Goal: Information Seeking & Learning: Learn about a topic

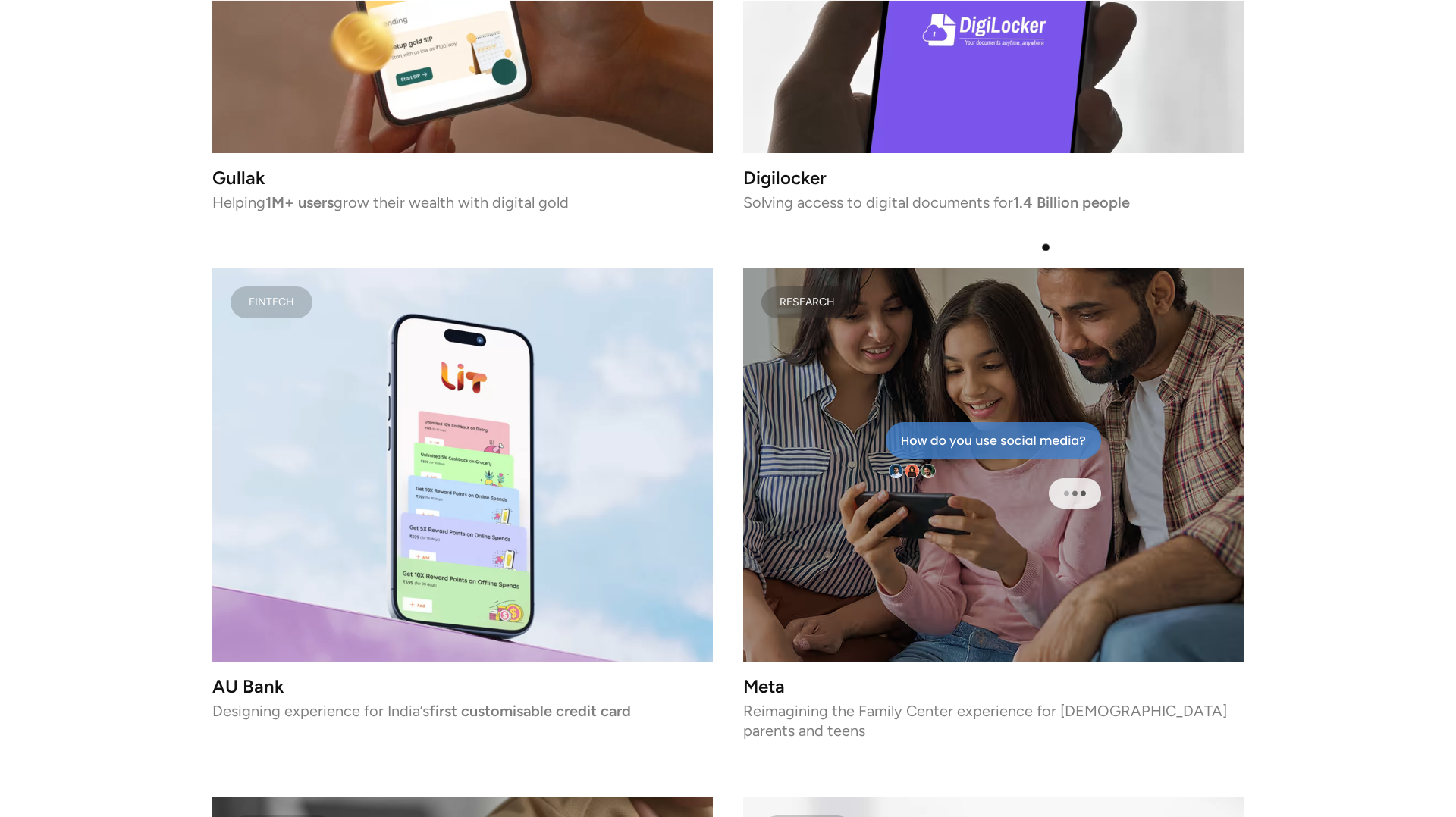
click at [1046, 248] on div "FINTECH Gullak Helping 1M+ users grow their wealth with digital gold Fintech AU…" at bounding box center [728, 502] width 1032 height 1487
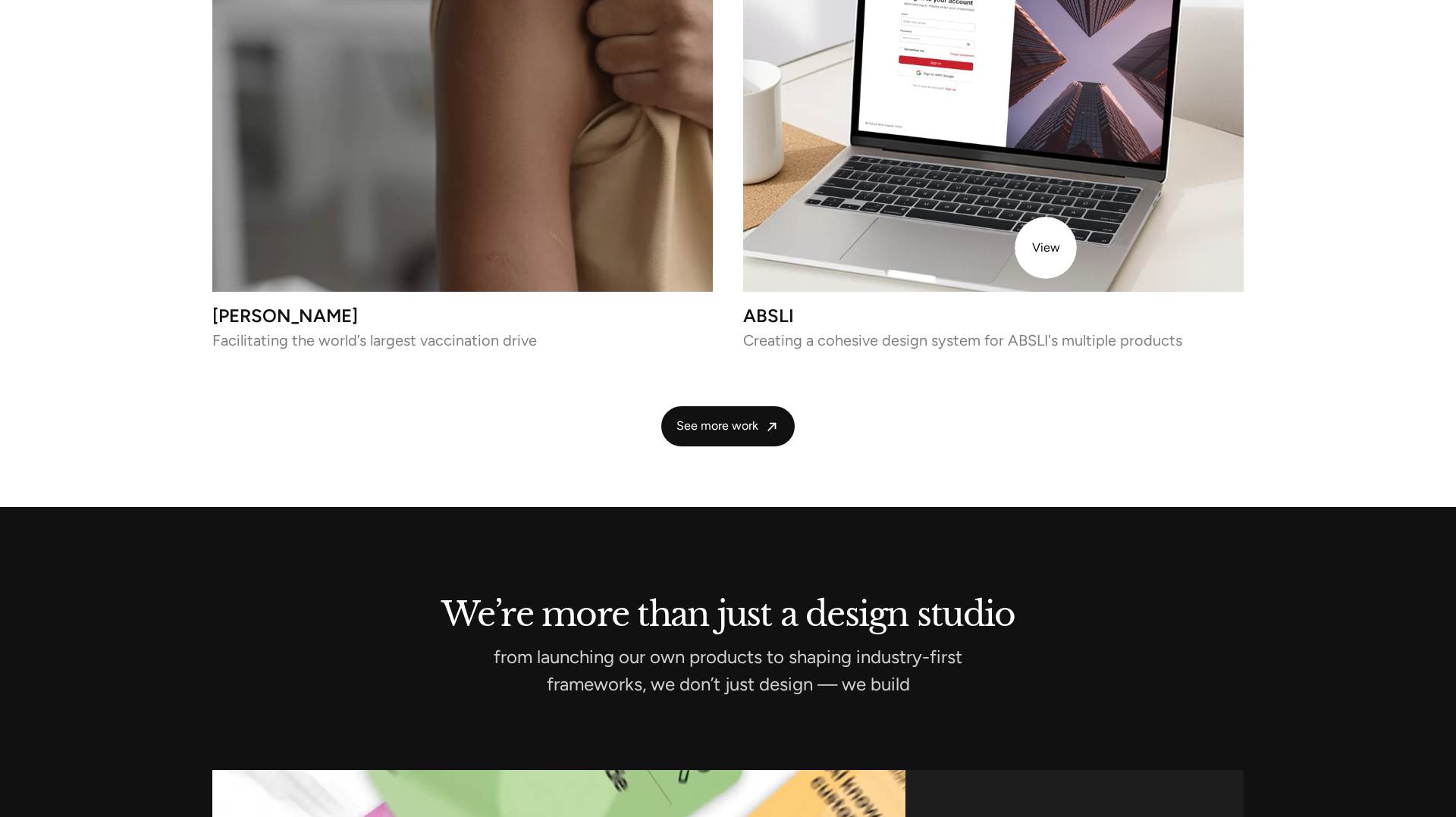
scroll to position [3897, 0]
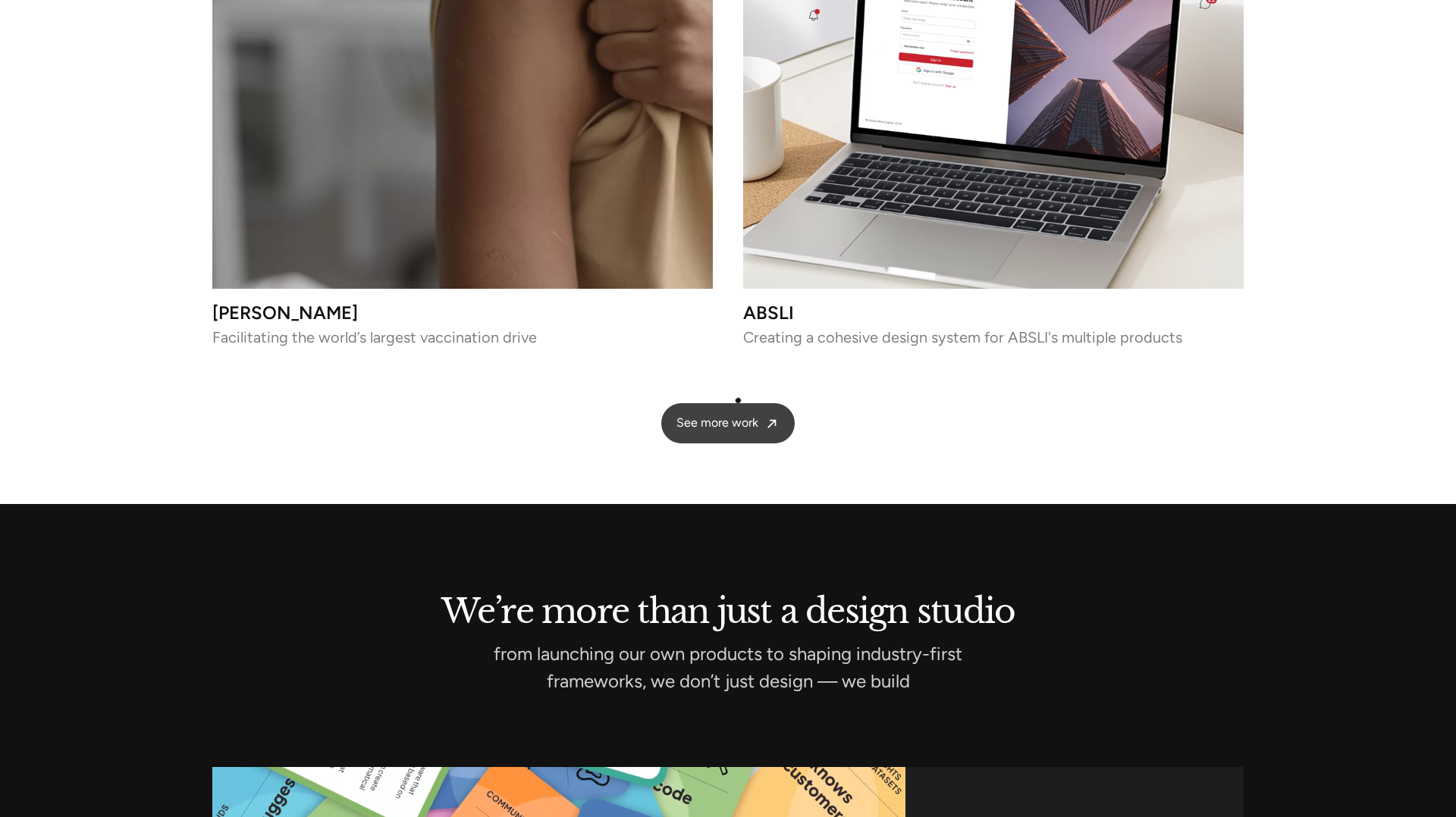
click at [738, 416] on span "See more work" at bounding box center [718, 423] width 82 height 16
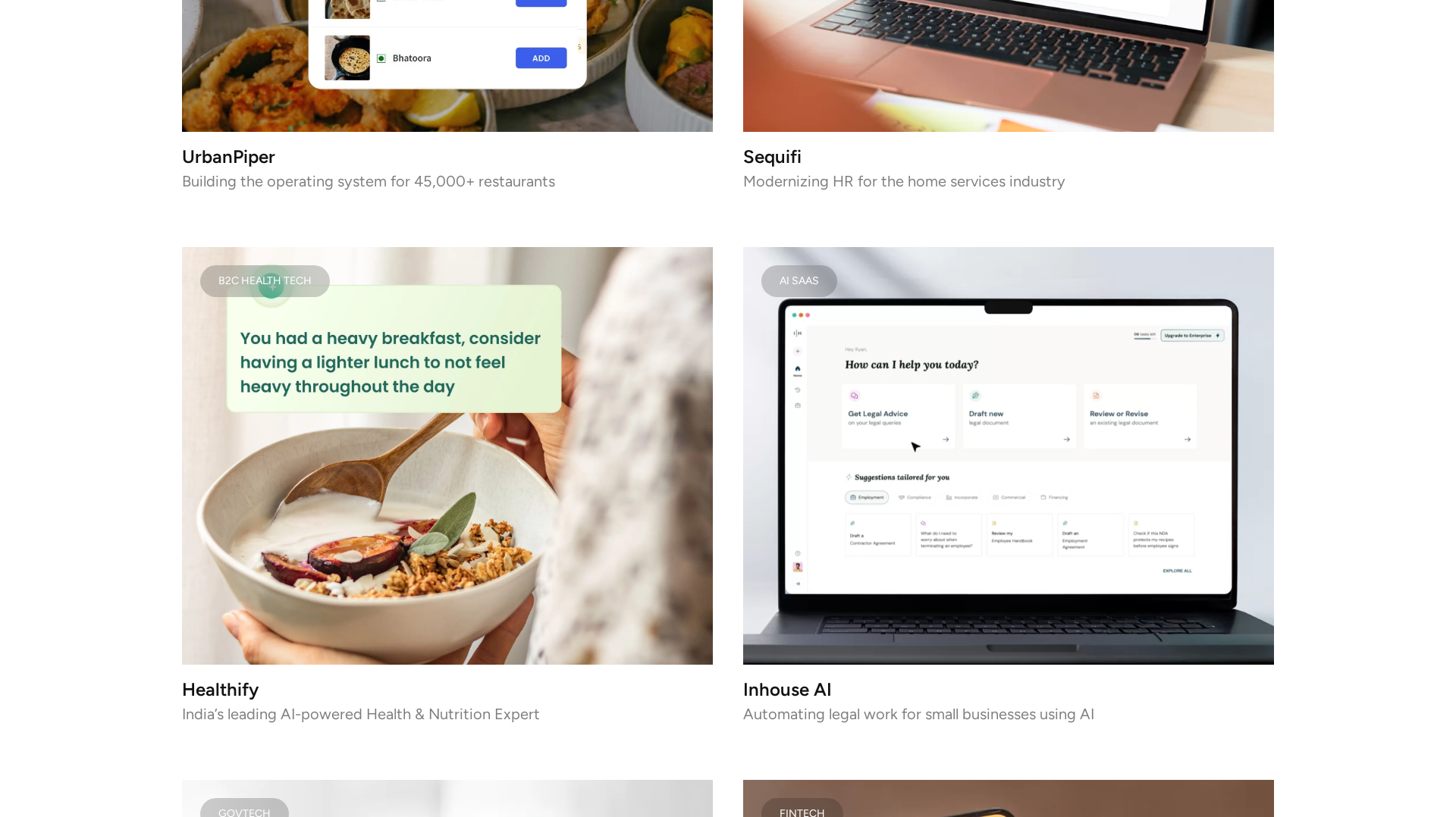
scroll to position [3580, 0]
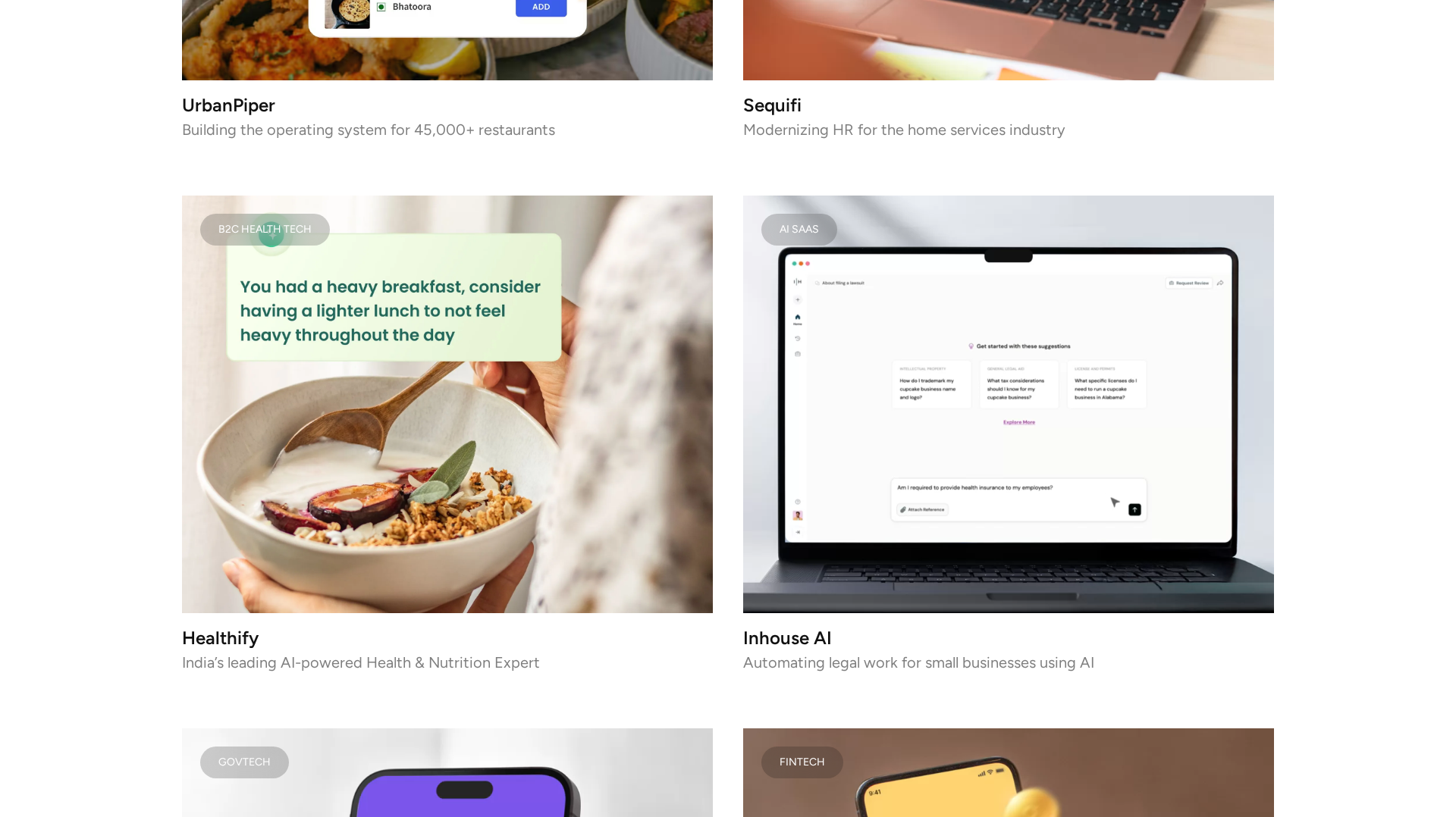
click at [572, 431] on img at bounding box center [447, 404] width 531 height 418
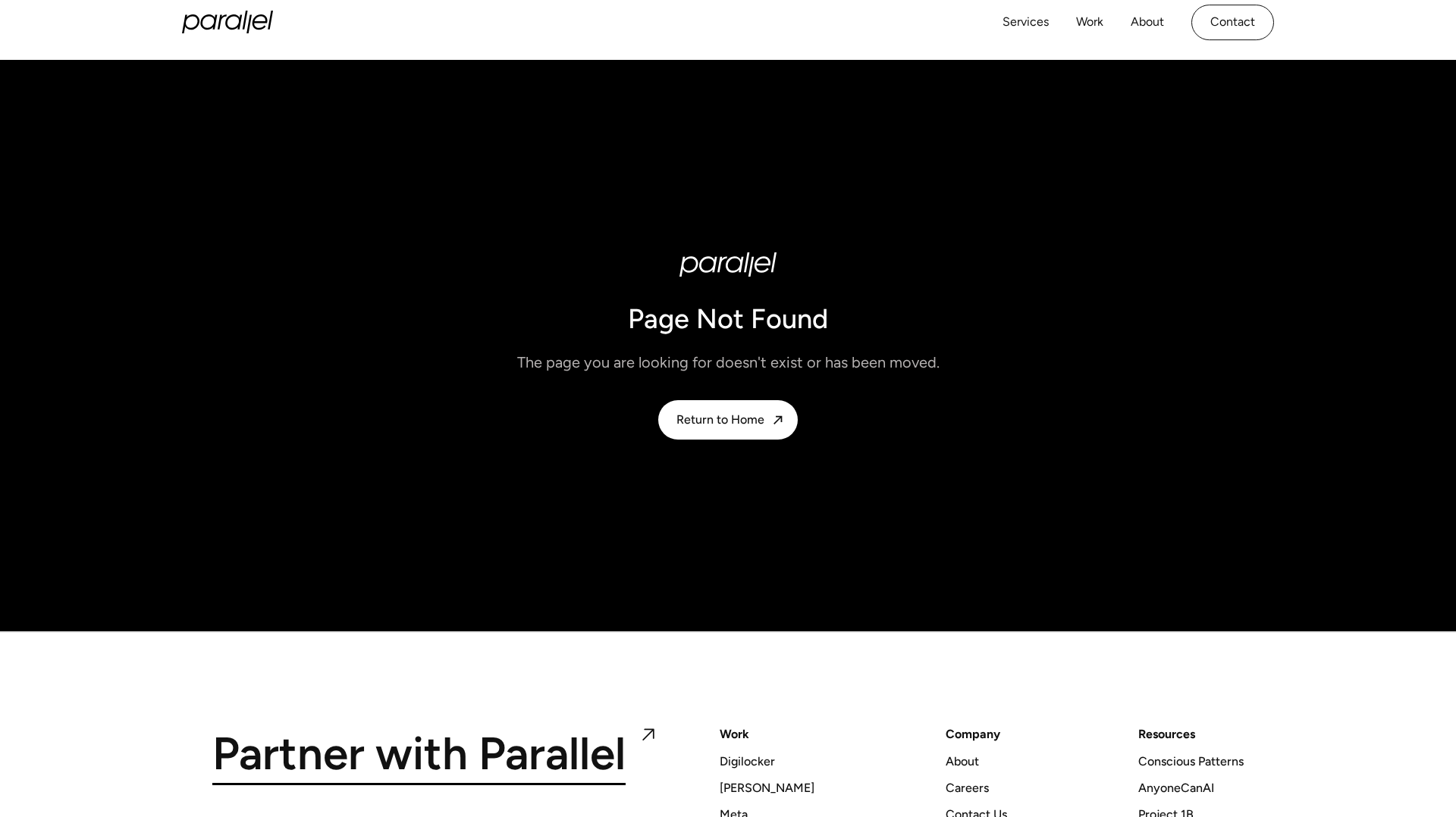
scroll to position [205, 0]
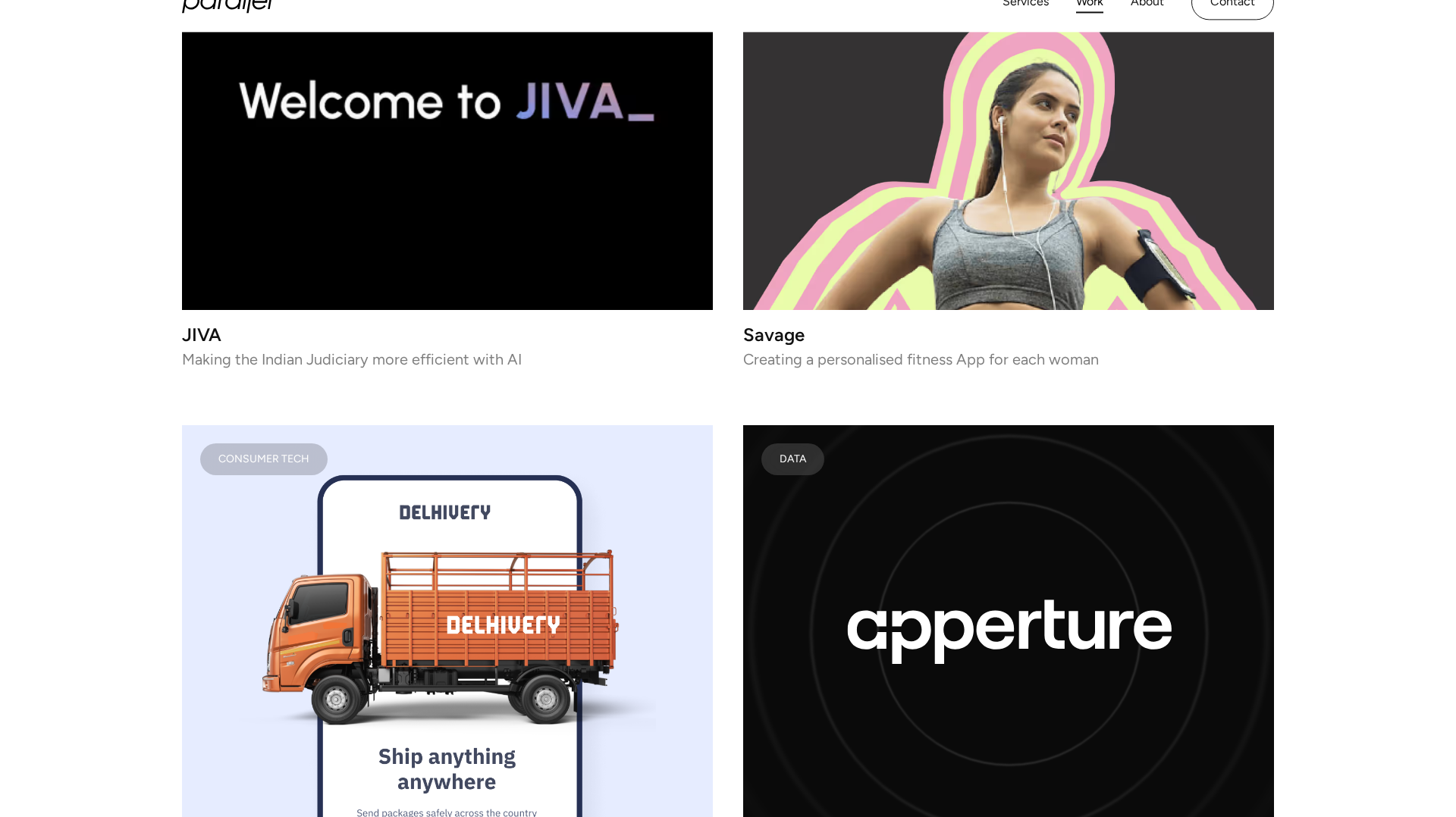
scroll to position [6510, 0]
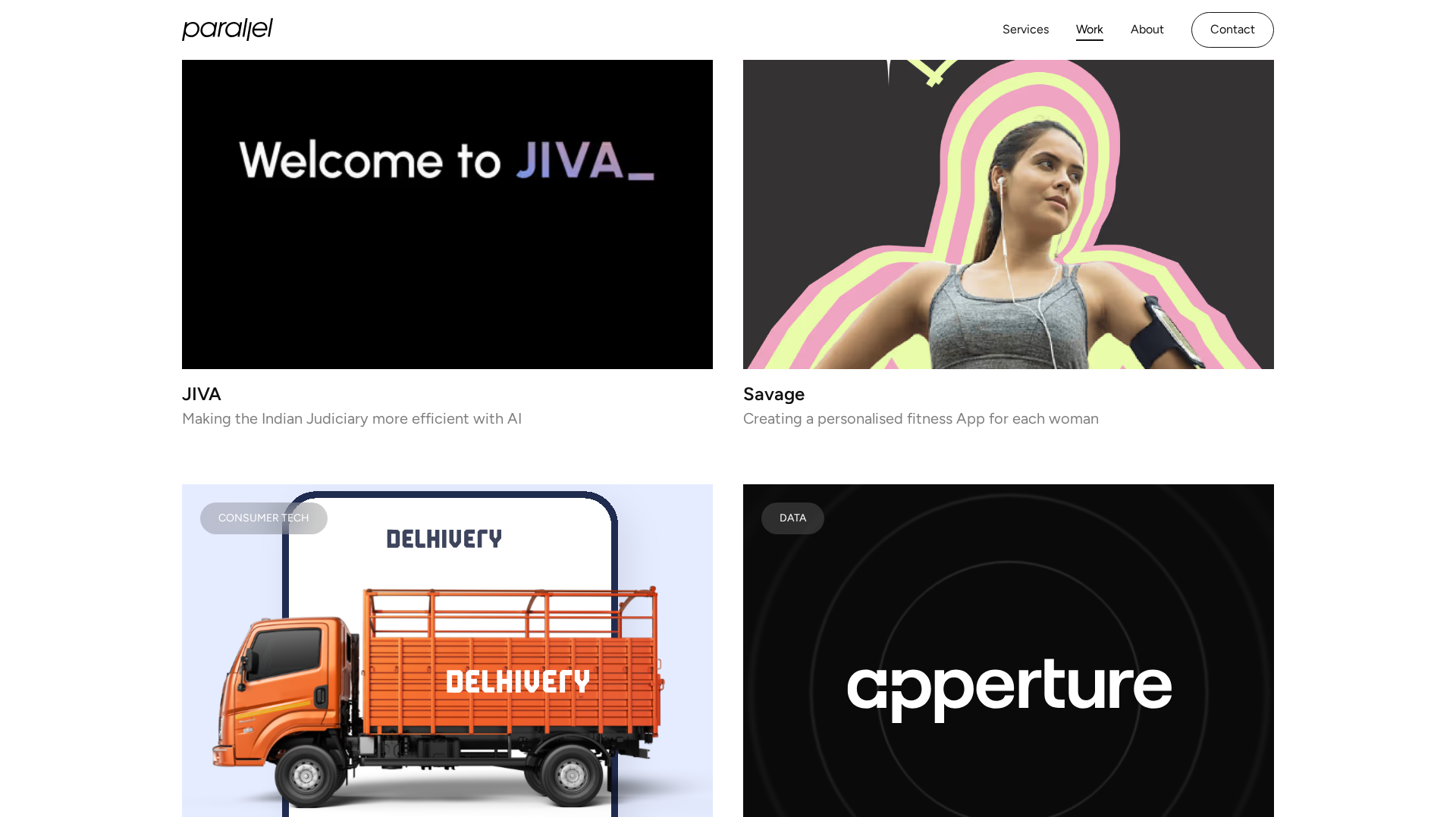
click at [898, 350] on link "CONSUMER TECH Savage Creating a personalised fitness App for each woman" at bounding box center [1008, 188] width 531 height 473
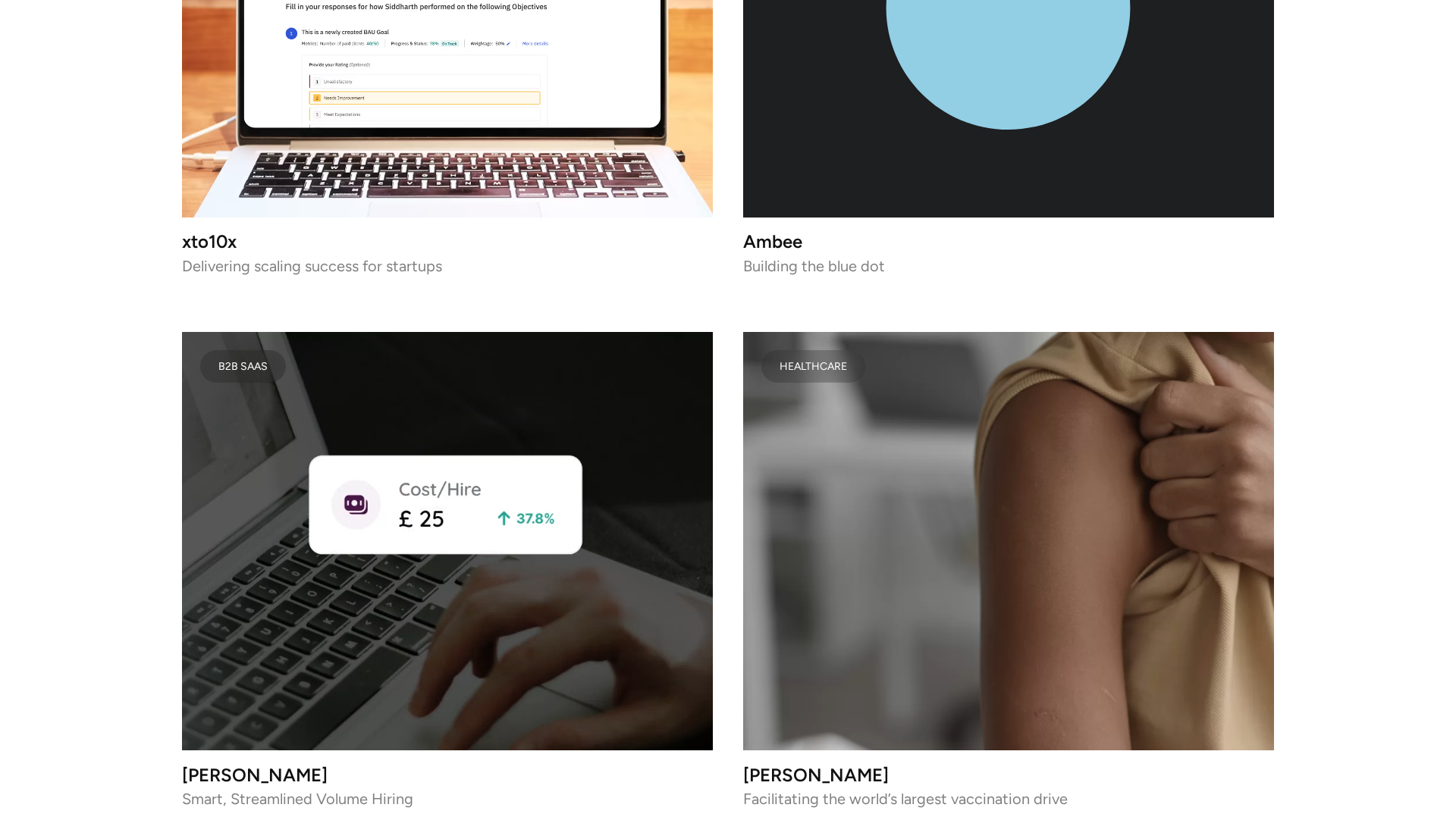
scroll to position [6015, 0]
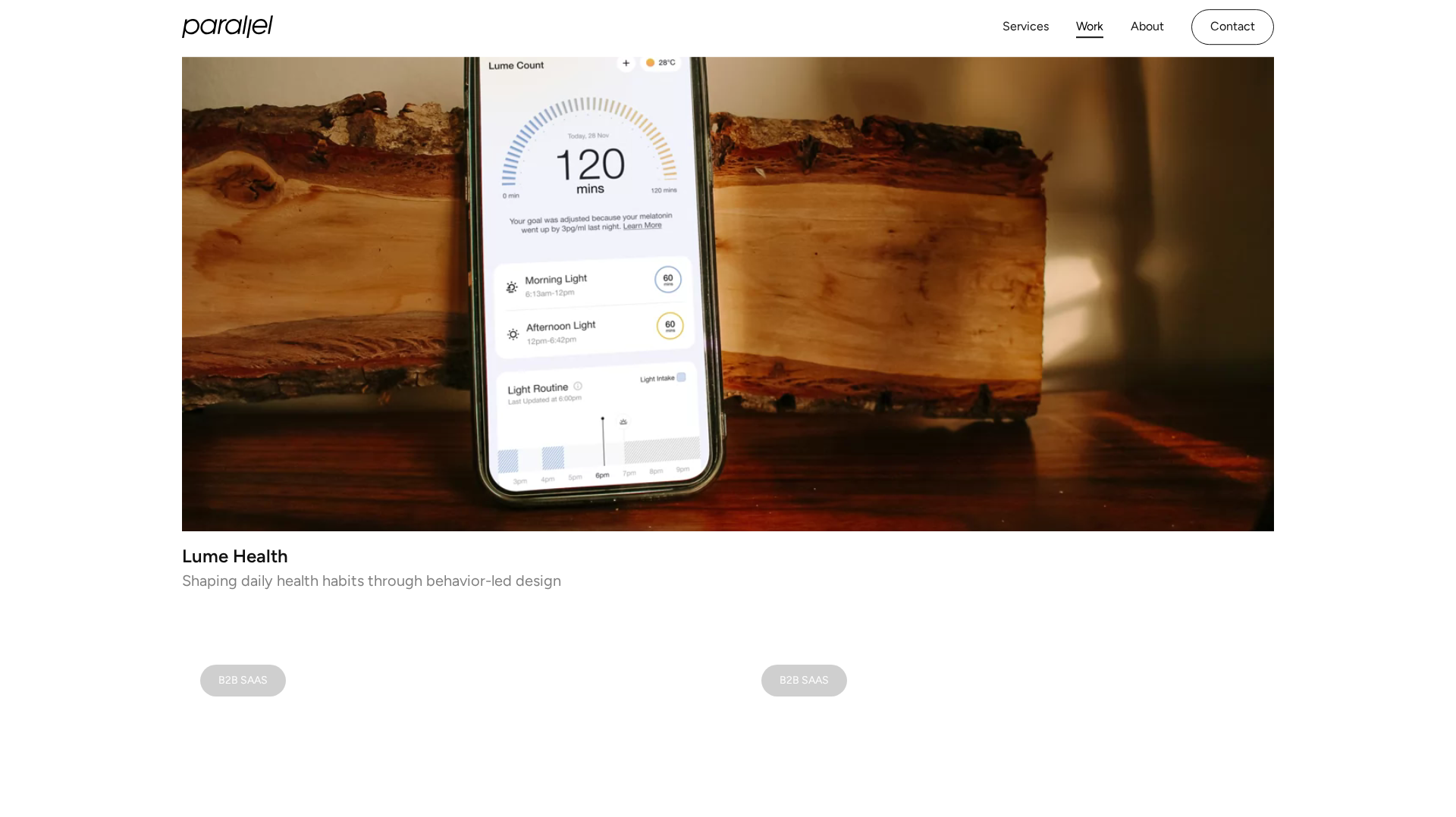
scroll to position [0, 0]
